Goal: Task Accomplishment & Management: Manage account settings

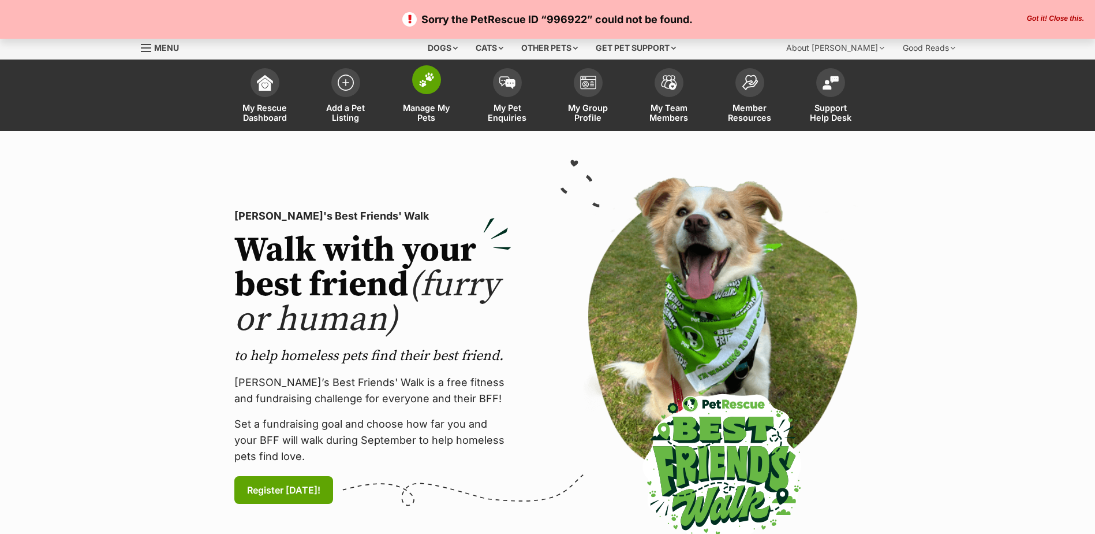
click at [425, 108] on span "Manage My Pets" at bounding box center [427, 113] width 52 height 20
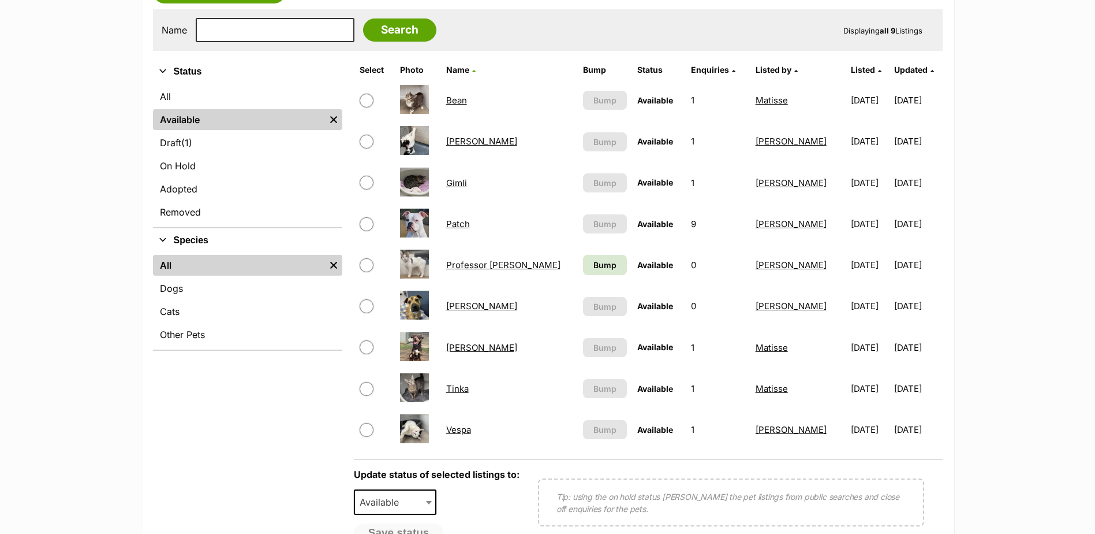
scroll to position [231, 0]
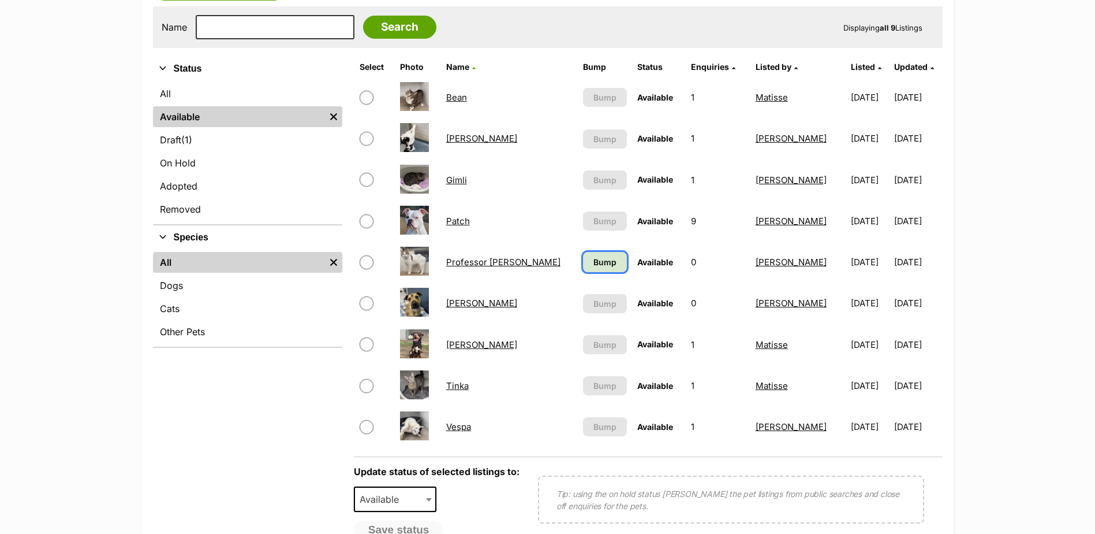
click at [594, 262] on span "Bump" at bounding box center [605, 262] width 23 height 12
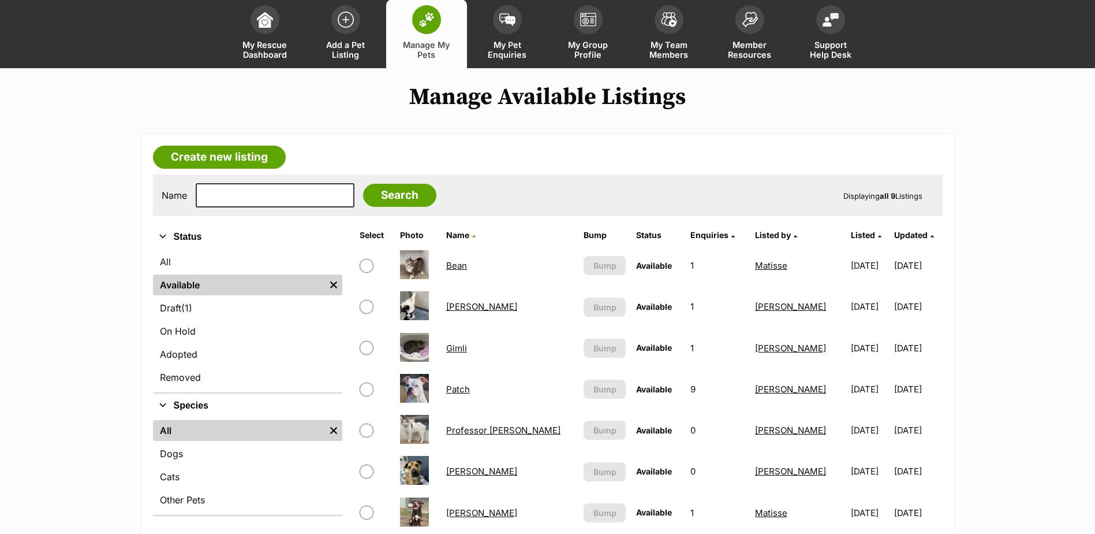
scroll to position [58, 0]
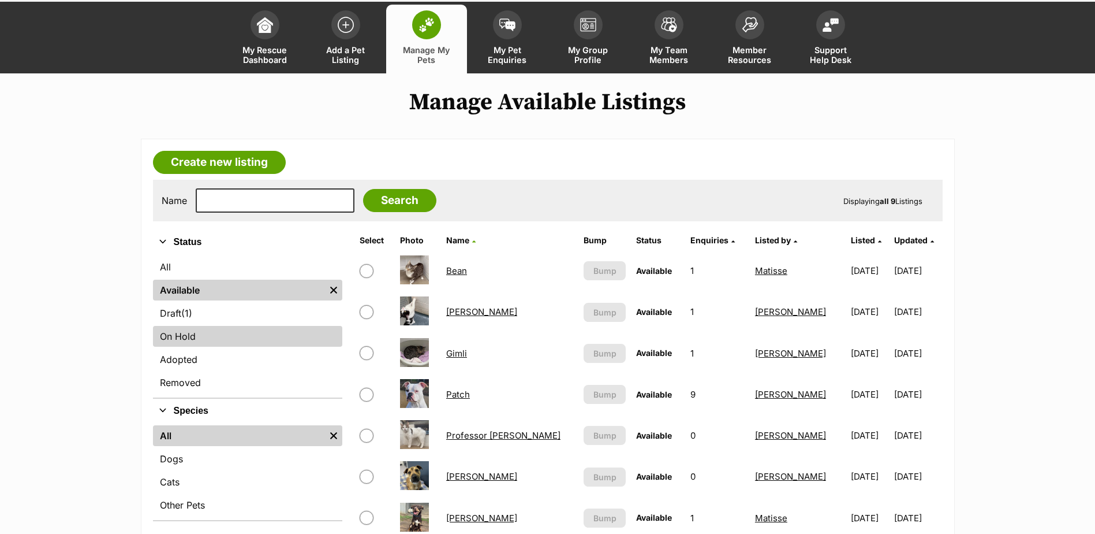
click at [176, 340] on link "On Hold" at bounding box center [247, 336] width 189 height 21
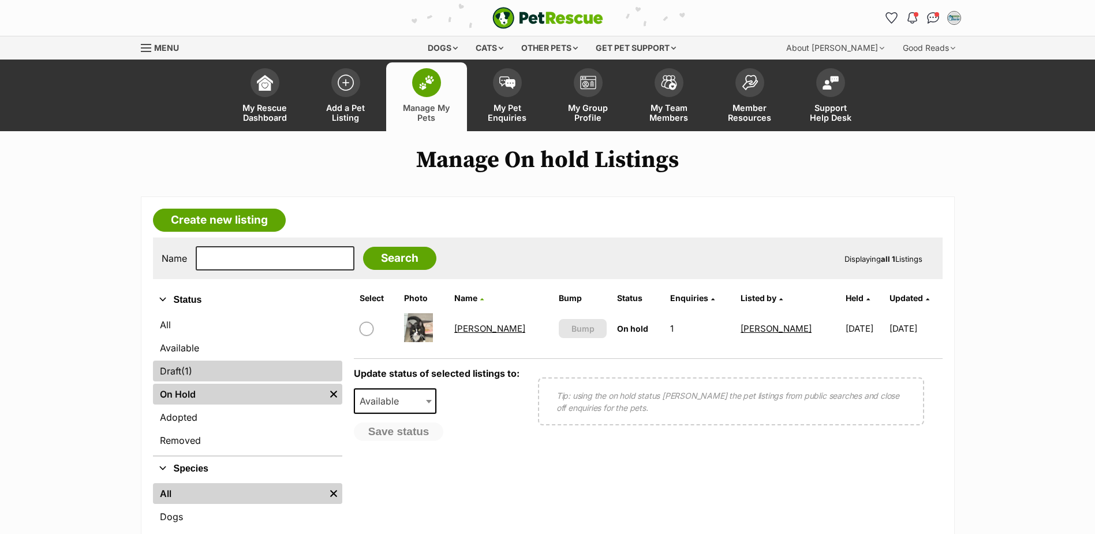
click at [180, 366] on link "Draft (1) Items" at bounding box center [247, 370] width 189 height 21
